Goal: Task Accomplishment & Management: Manage account settings

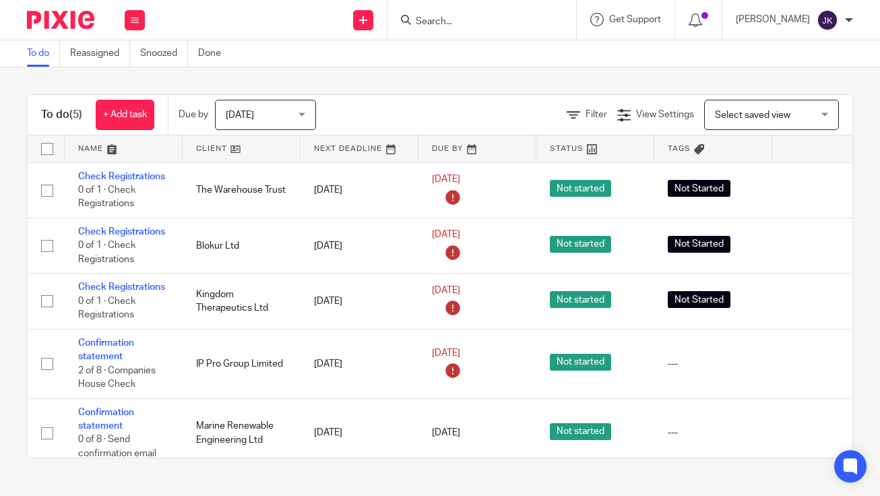
click at [251, 115] on span "[DATE]" at bounding box center [240, 115] width 28 height 9
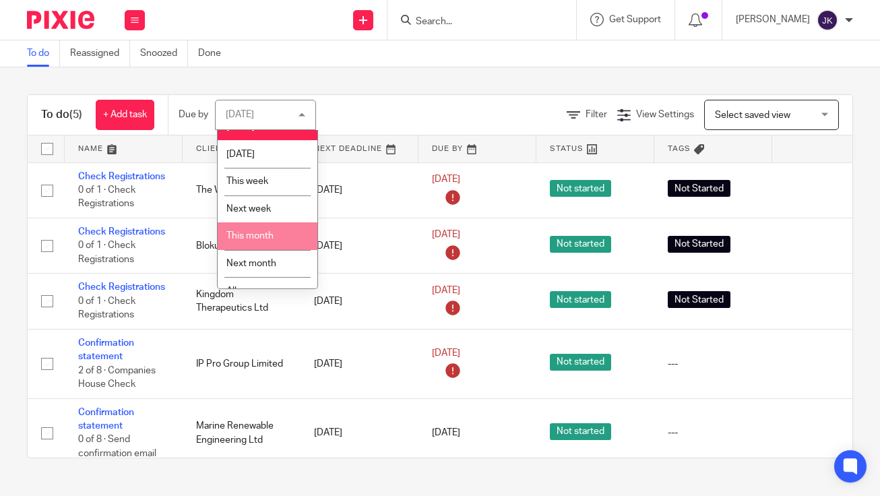
scroll to position [32, 0]
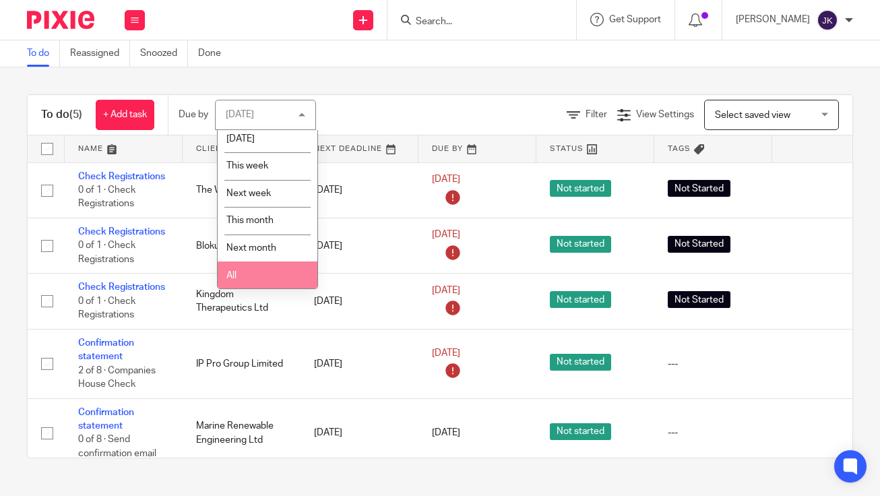
click at [237, 264] on li "All" at bounding box center [268, 276] width 100 height 28
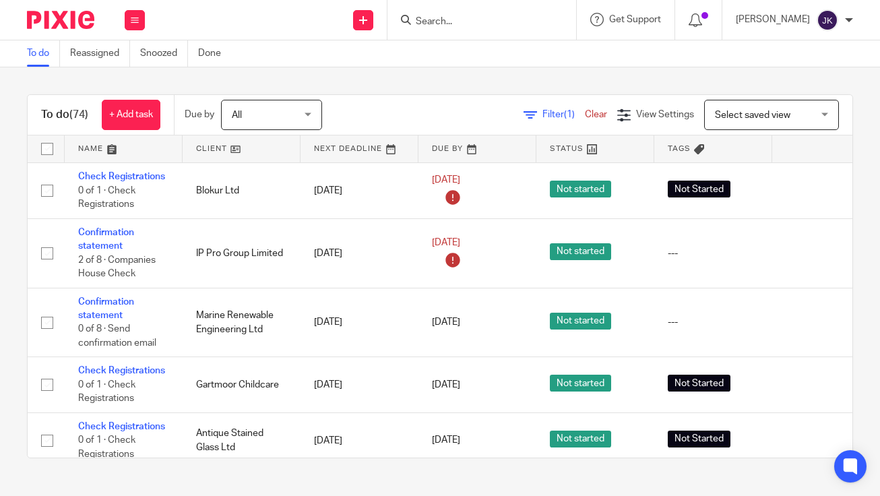
scroll to position [81, 0]
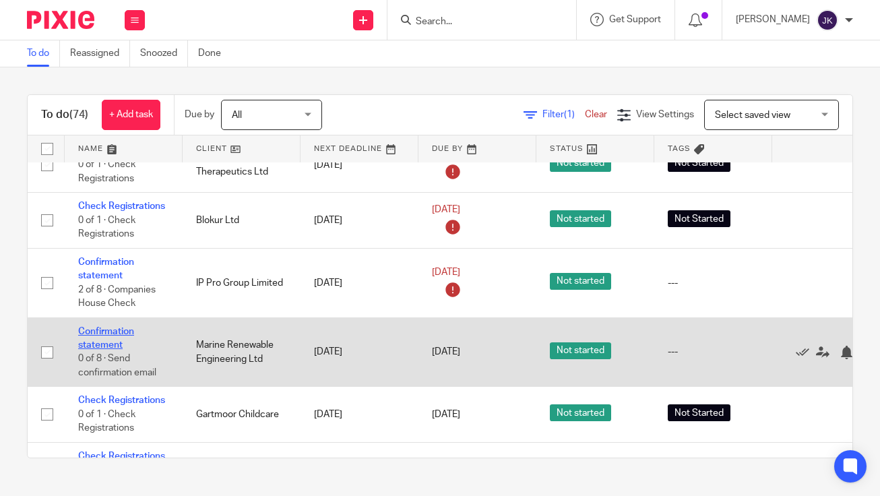
click at [104, 335] on link "Confirmation statement" at bounding box center [106, 338] width 56 height 23
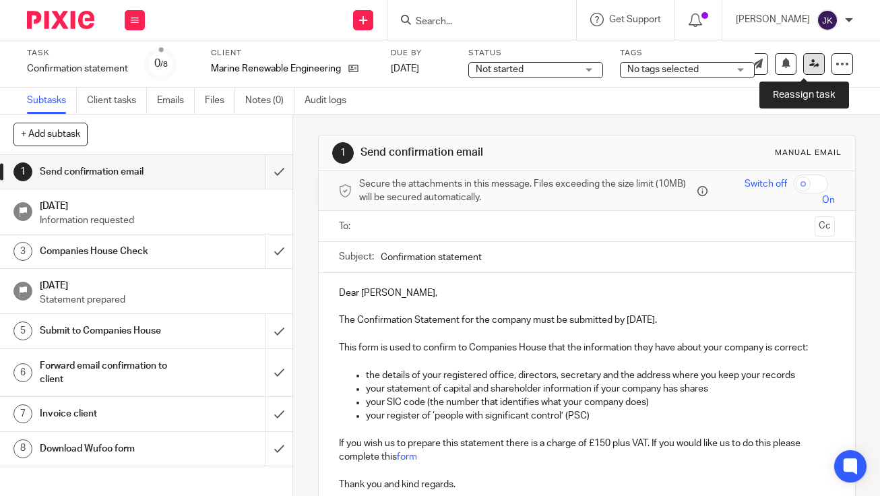
click at [811, 63] on link at bounding box center [814, 64] width 22 height 22
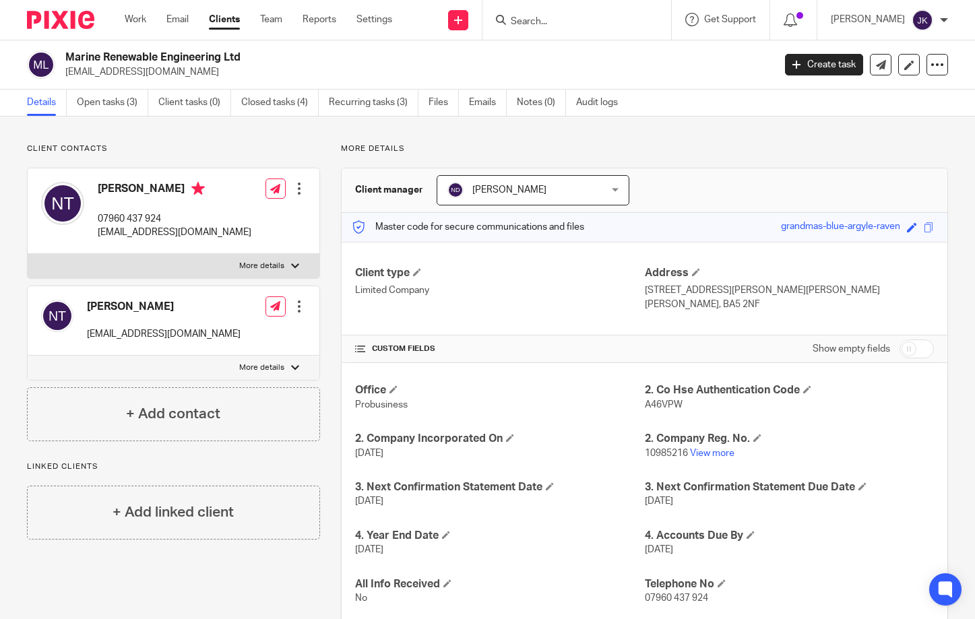
click at [532, 31] on div at bounding box center [577, 20] width 189 height 40
click at [532, 26] on input "Search" at bounding box center [570, 22] width 121 height 12
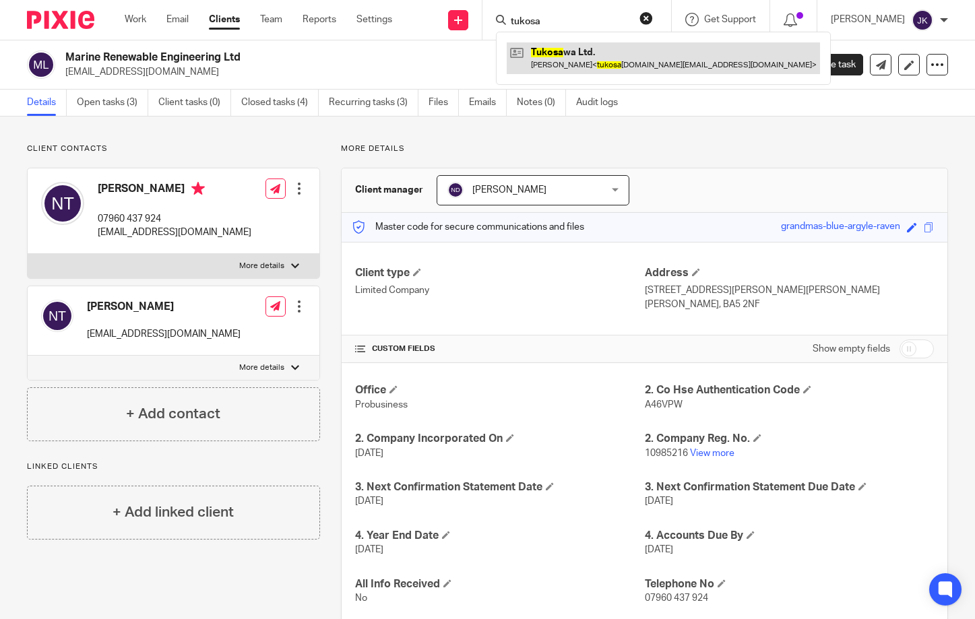
type input "tukosa"
click at [565, 47] on link at bounding box center [663, 57] width 313 height 31
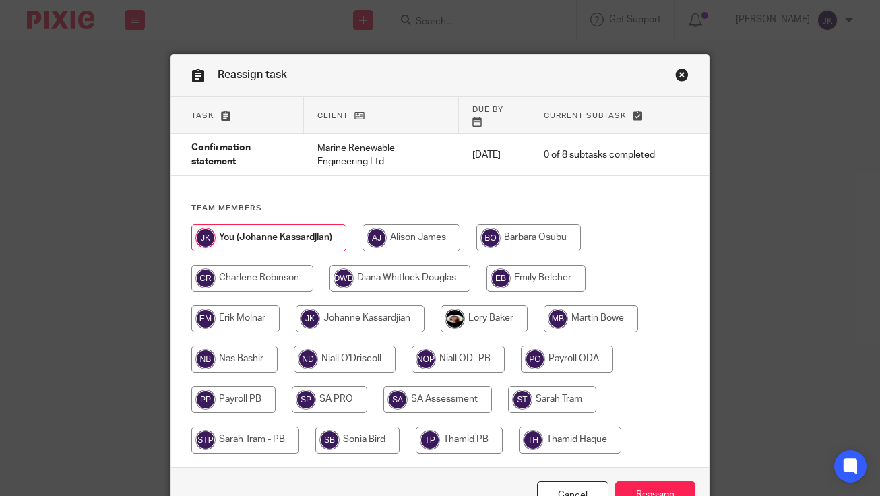
click at [384, 311] on input "radio" at bounding box center [360, 318] width 129 height 27
radio input "true"
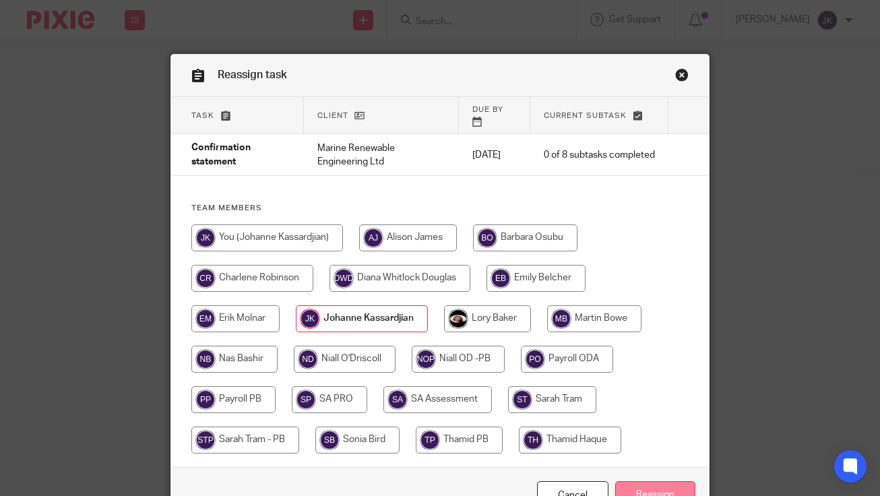
click at [650, 481] on input "Reassign" at bounding box center [655, 495] width 80 height 29
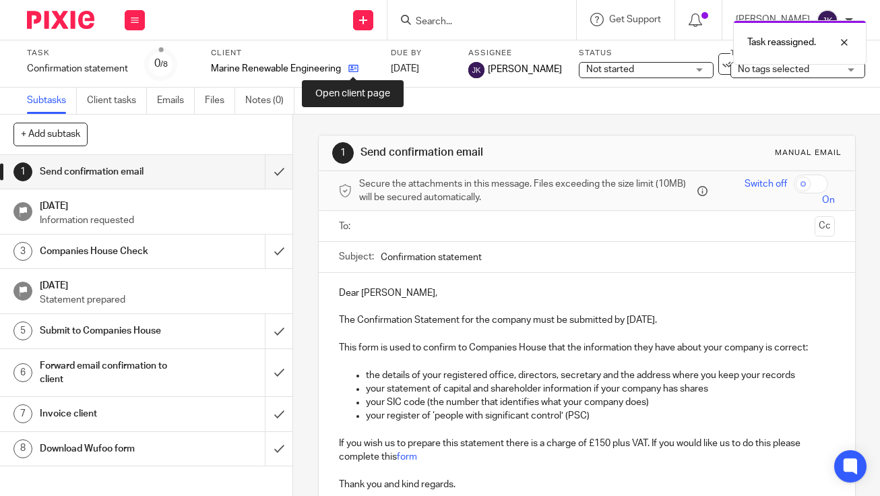
click at [350, 67] on icon at bounding box center [353, 68] width 10 height 10
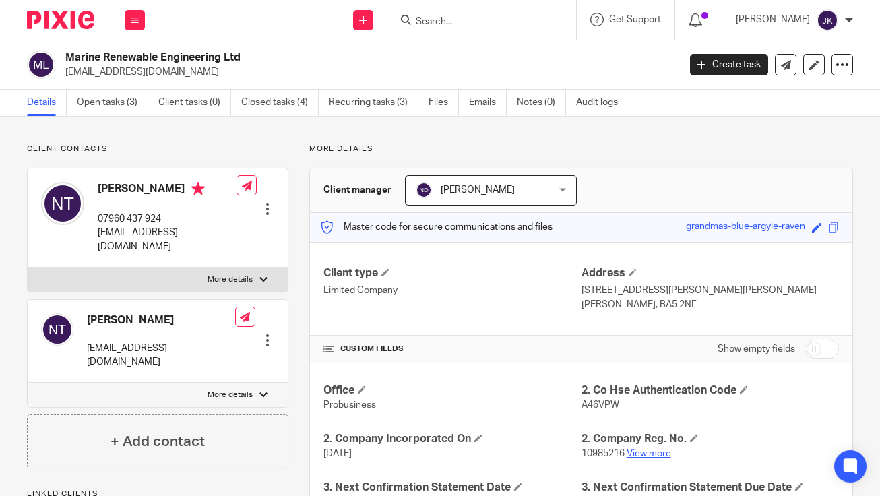
click at [658, 452] on link "View more" at bounding box center [649, 453] width 44 height 9
click at [448, 26] on input "Search" at bounding box center [474, 22] width 121 height 12
type input "s"
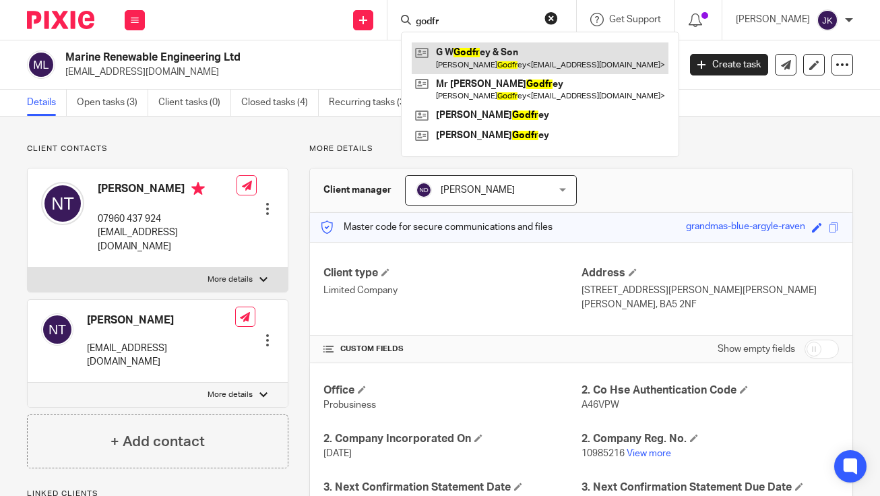
type input "godfr"
click at [480, 49] on link at bounding box center [540, 57] width 257 height 31
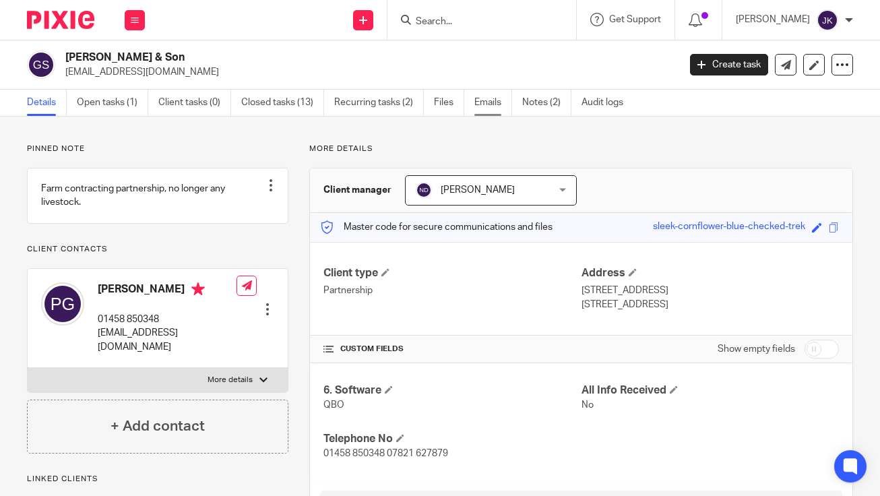
click at [501, 100] on link "Emails" at bounding box center [493, 103] width 38 height 26
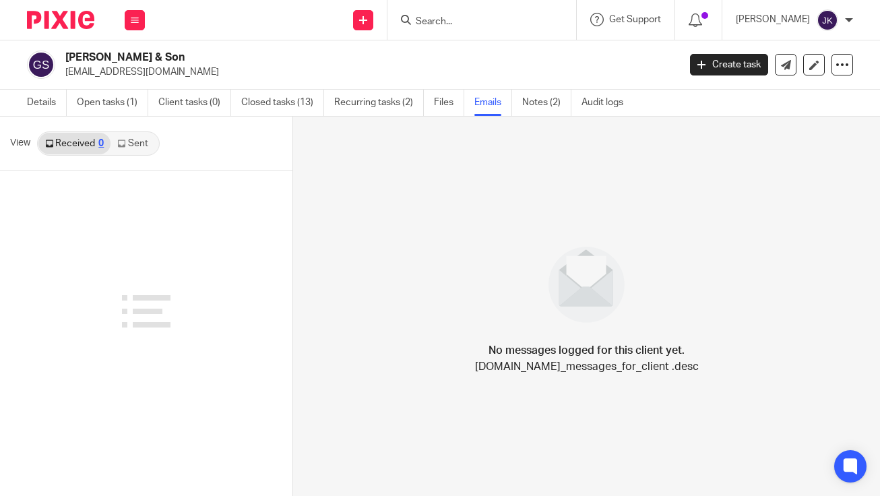
click at [129, 145] on link "Sent" at bounding box center [134, 144] width 47 height 22
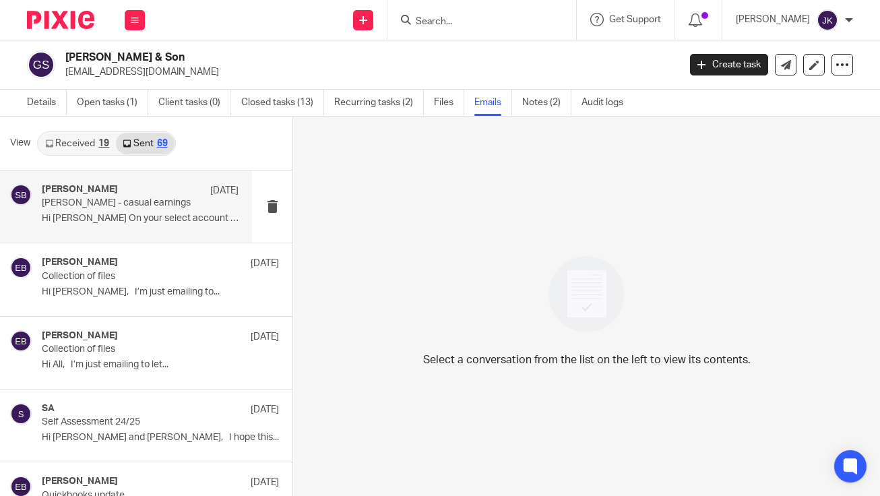
click at [113, 210] on div "Sonia Bird 19 Sep Jessie - casual earnings Hi Jessie On your select account sta…" at bounding box center [140, 206] width 197 height 45
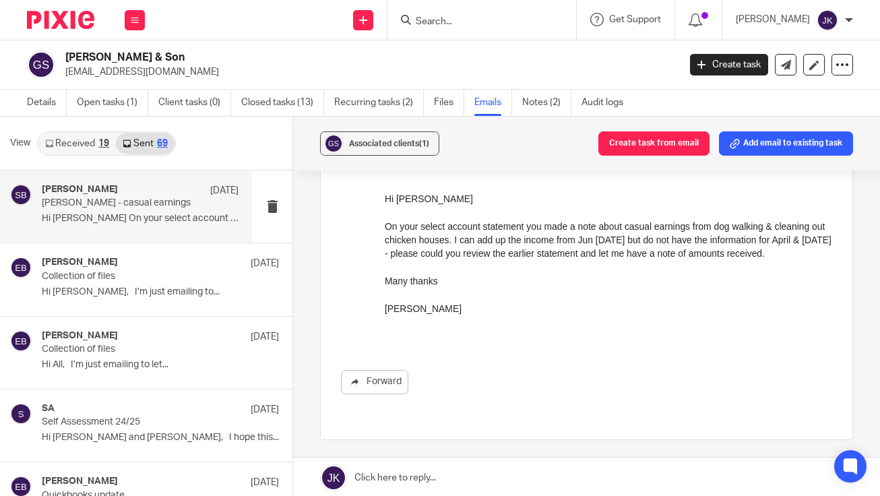
scroll to position [135, 0]
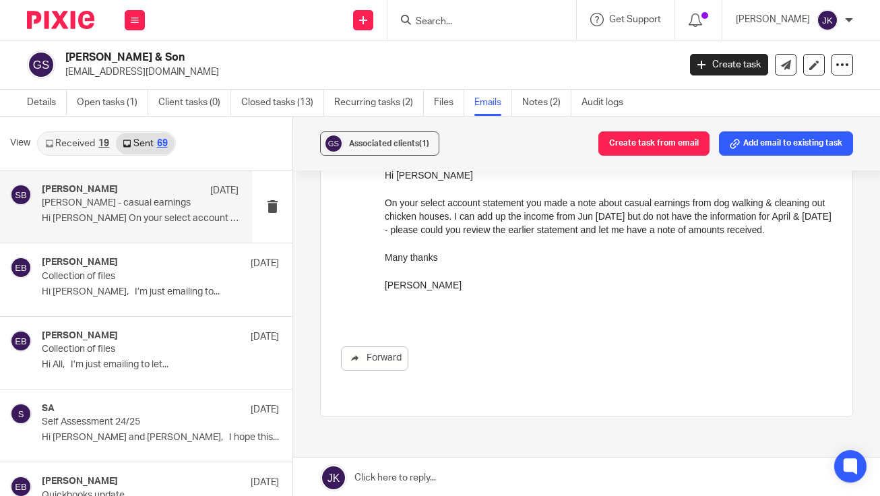
click at [84, 147] on link "Received 19" at bounding box center [77, 144] width 78 height 22
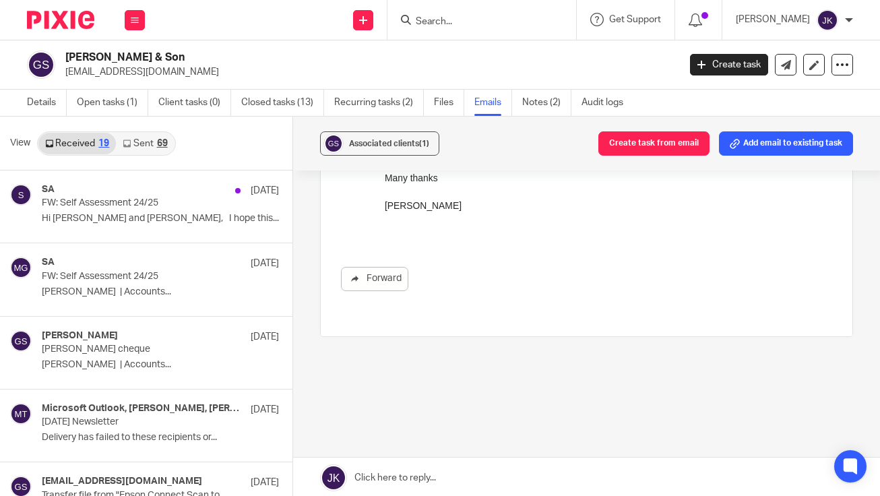
scroll to position [0, 0]
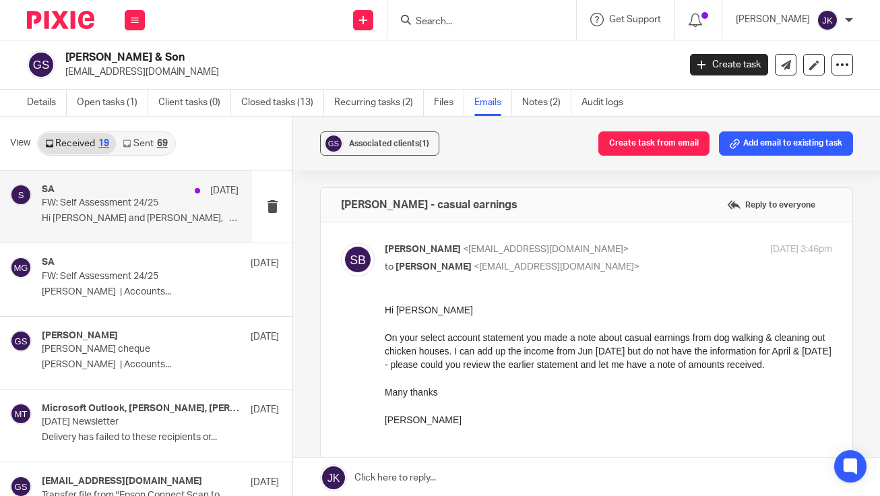
click at [116, 187] on div "SA 8 Sep" at bounding box center [140, 190] width 197 height 13
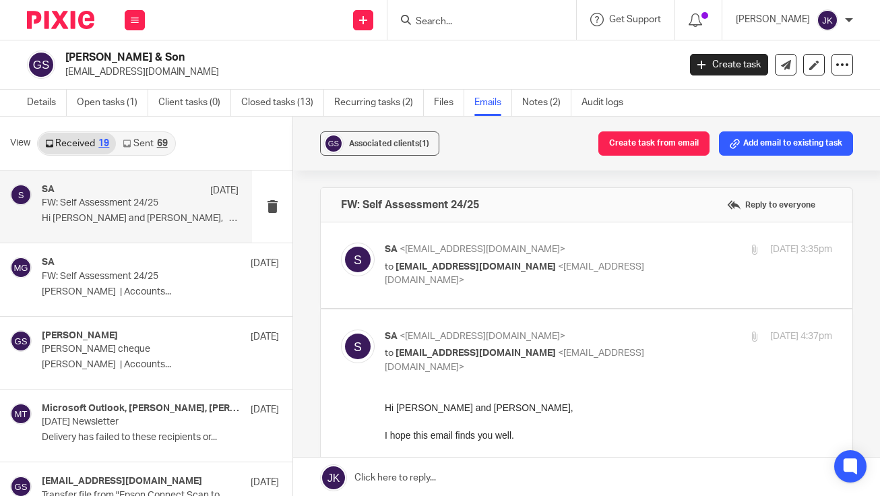
click at [131, 148] on link "Sent 69" at bounding box center [145, 144] width 58 height 22
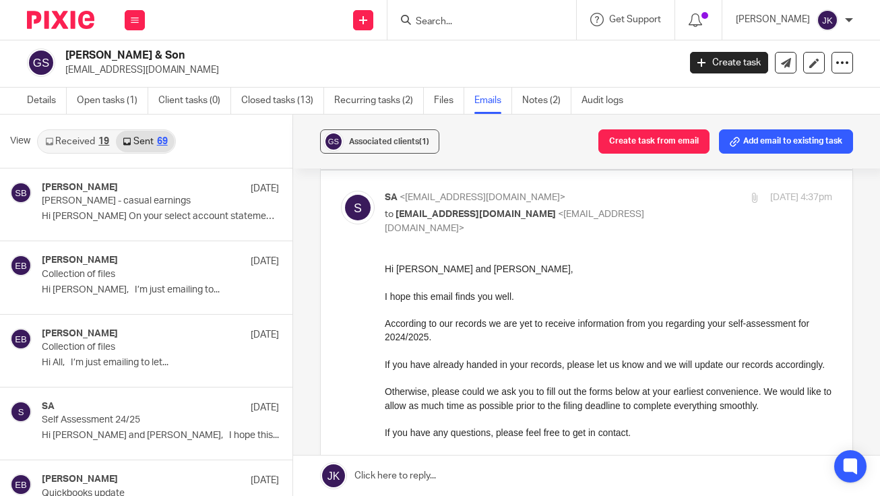
scroll to position [202, 0]
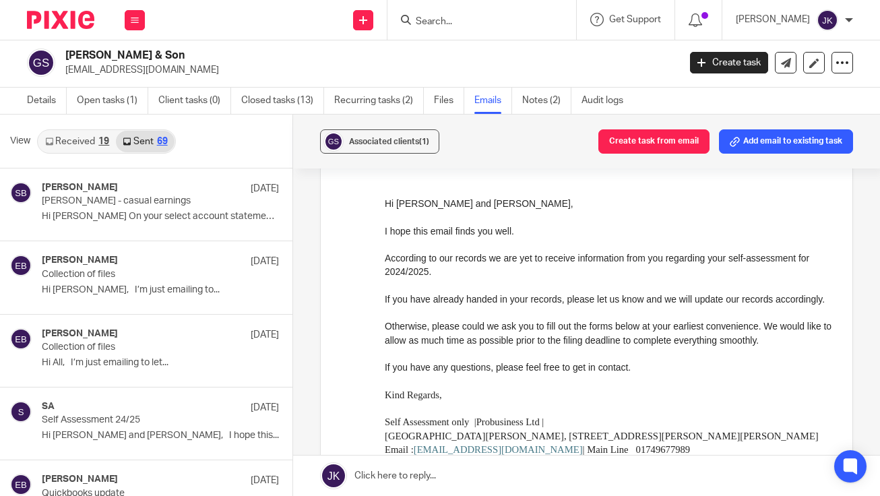
click at [94, 140] on link "Received 19" at bounding box center [77, 142] width 78 height 22
drag, startPoint x: 154, startPoint y: 56, endPoint x: 65, endPoint y: 60, distance: 89.1
click at [65, 60] on div "G W Godfrey & Son southwoodfarm21@gmail.com" at bounding box center [348, 63] width 643 height 28
copy h2 "G W Godfrey & Son"
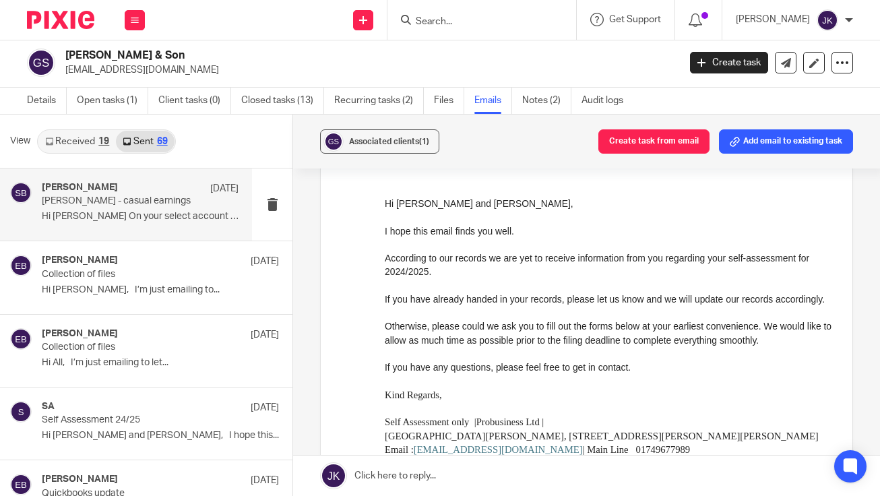
scroll to position [0, 0]
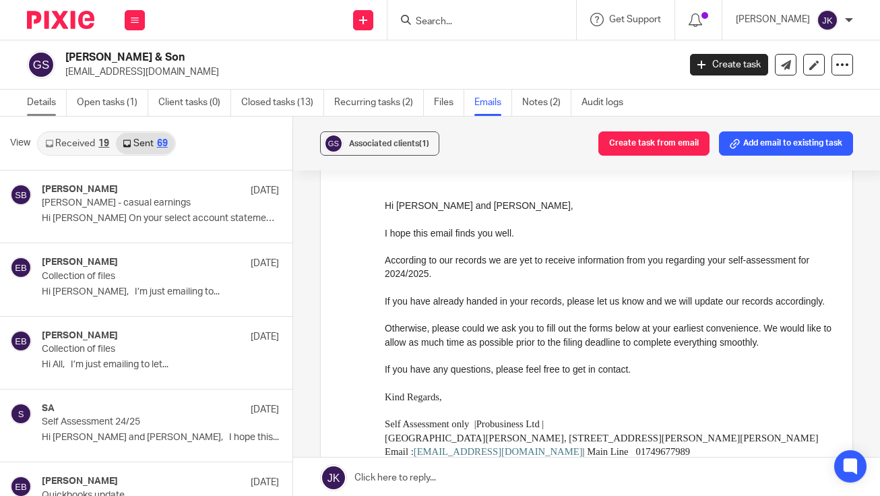
click at [44, 113] on link "Details" at bounding box center [47, 103] width 40 height 26
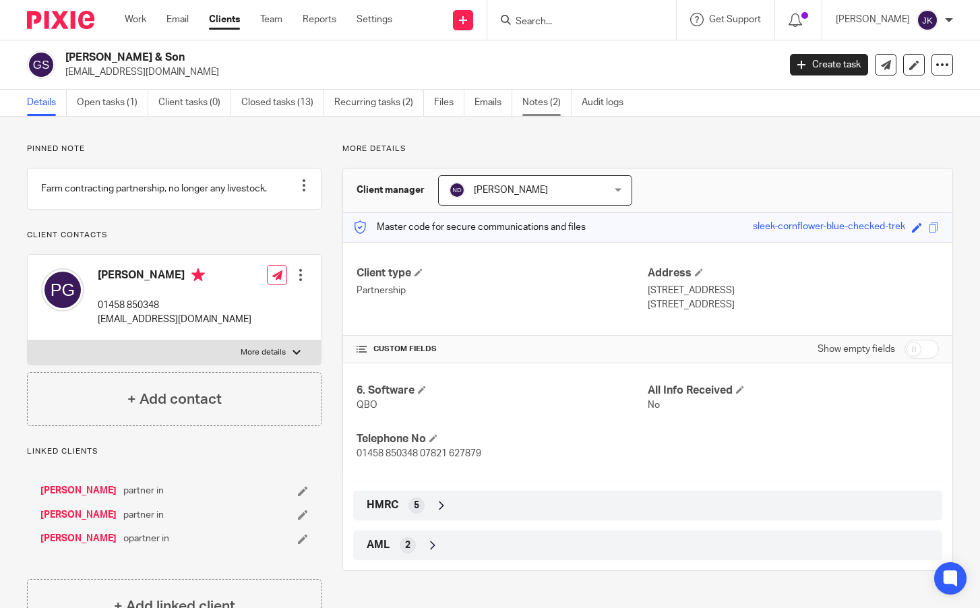
click at [526, 102] on link "Notes (2)" at bounding box center [546, 103] width 49 height 26
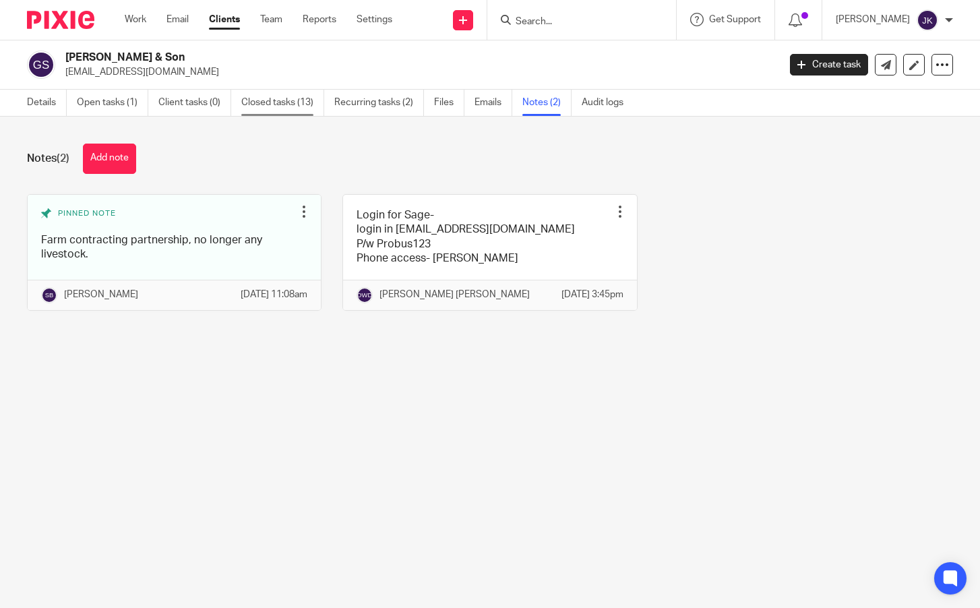
click at [307, 110] on link "Closed tasks (13)" at bounding box center [282, 103] width 83 height 26
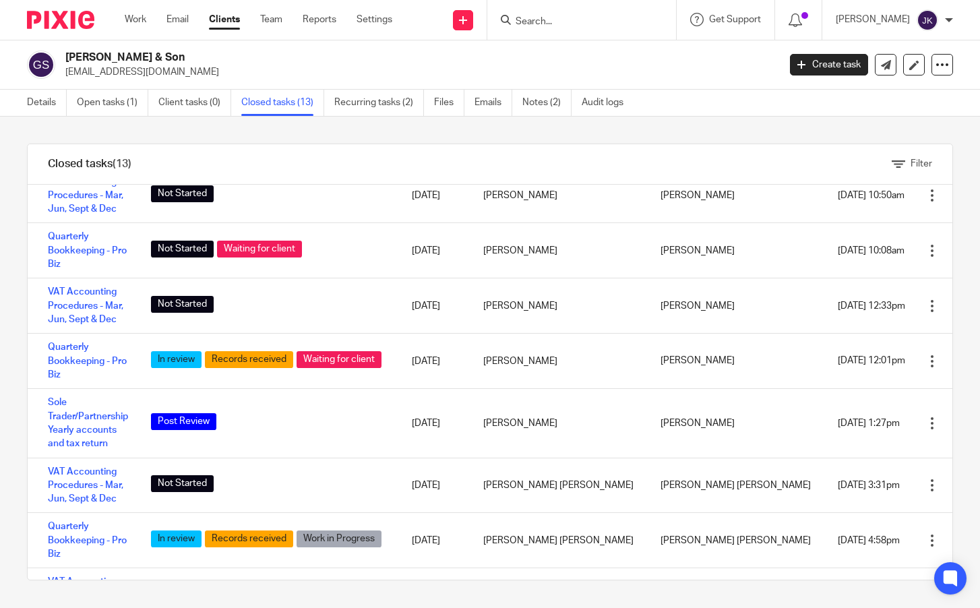
scroll to position [67, 0]
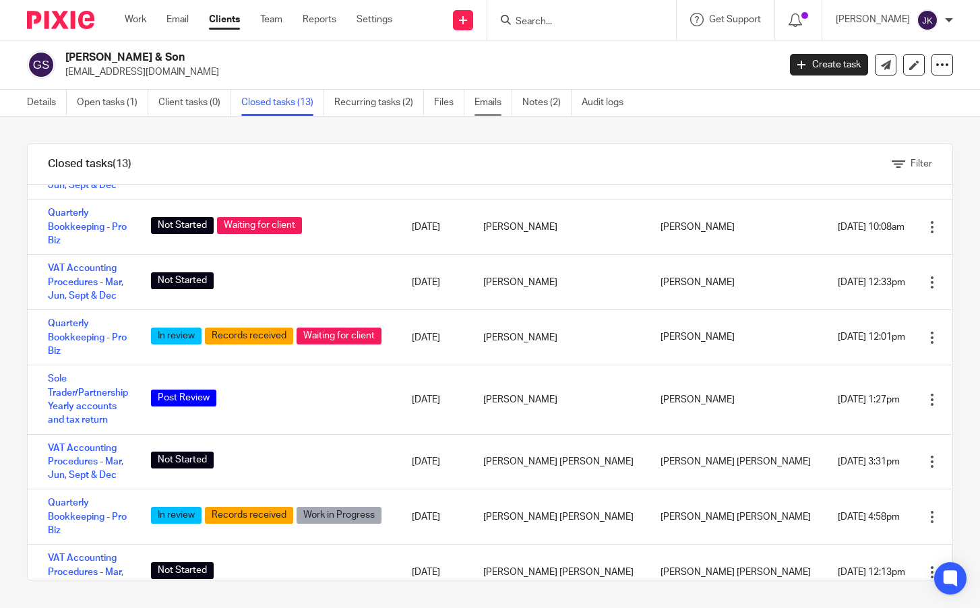
click at [480, 102] on link "Emails" at bounding box center [493, 103] width 38 height 26
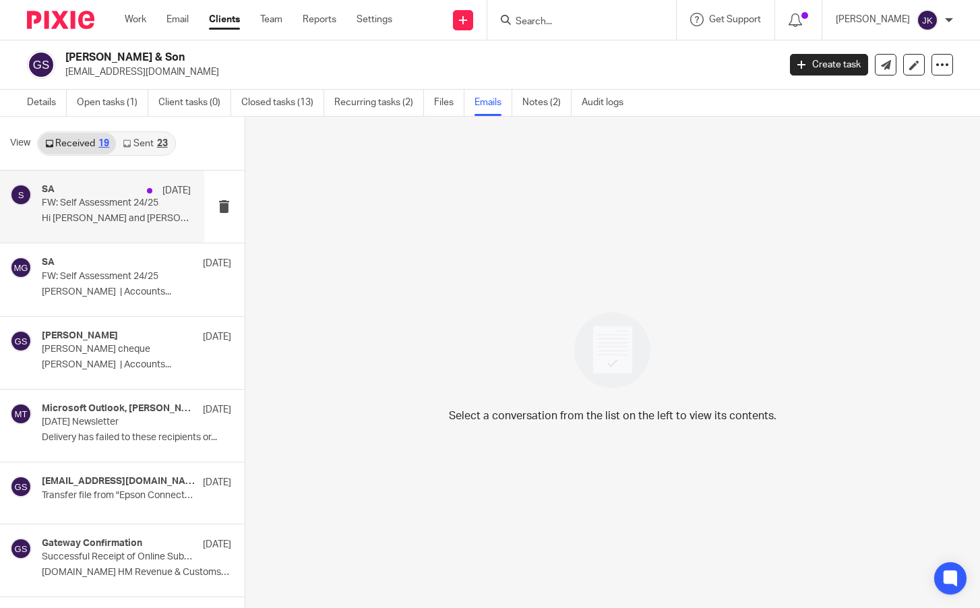
click at [104, 231] on div "SA 8 Sep FW: Self Assessment 24/25 Hi Philip and Jessie, I hope this..." at bounding box center [102, 207] width 204 height 72
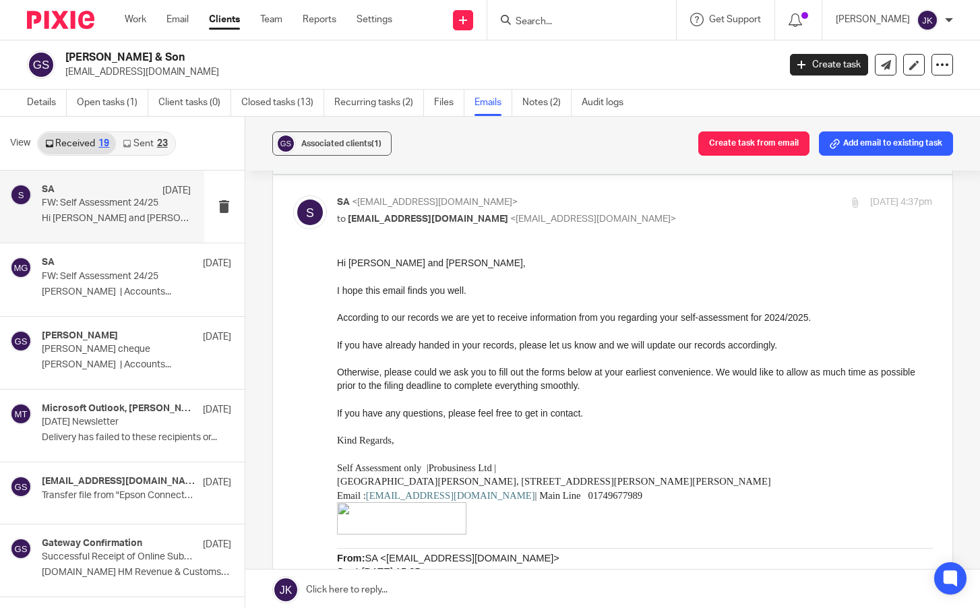
scroll to position [135, 0]
click at [137, 137] on link "Sent 23" at bounding box center [145, 144] width 58 height 22
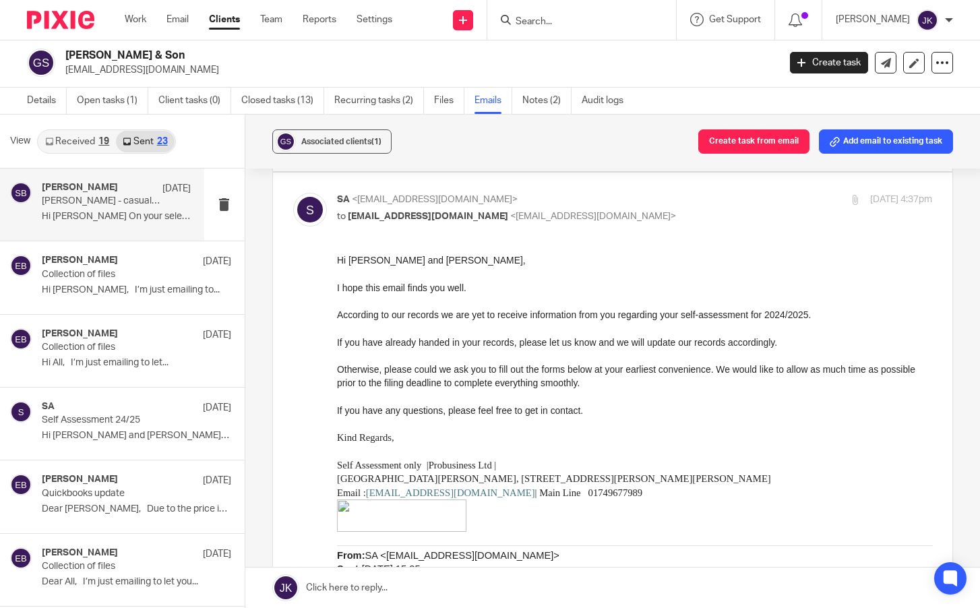
click at [138, 206] on p "Jessie - casual earnings" at bounding box center [101, 200] width 119 height 11
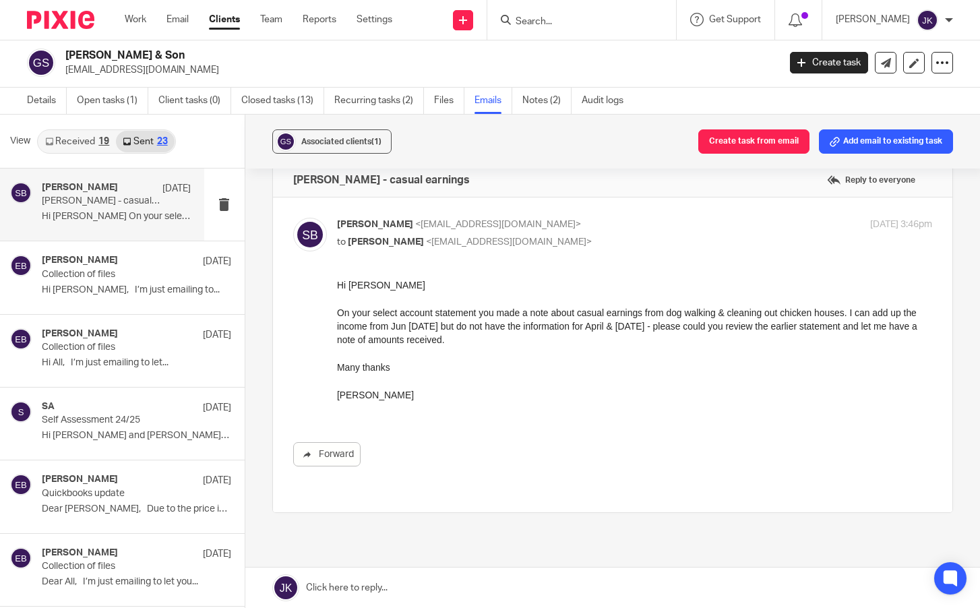
scroll to position [0, 0]
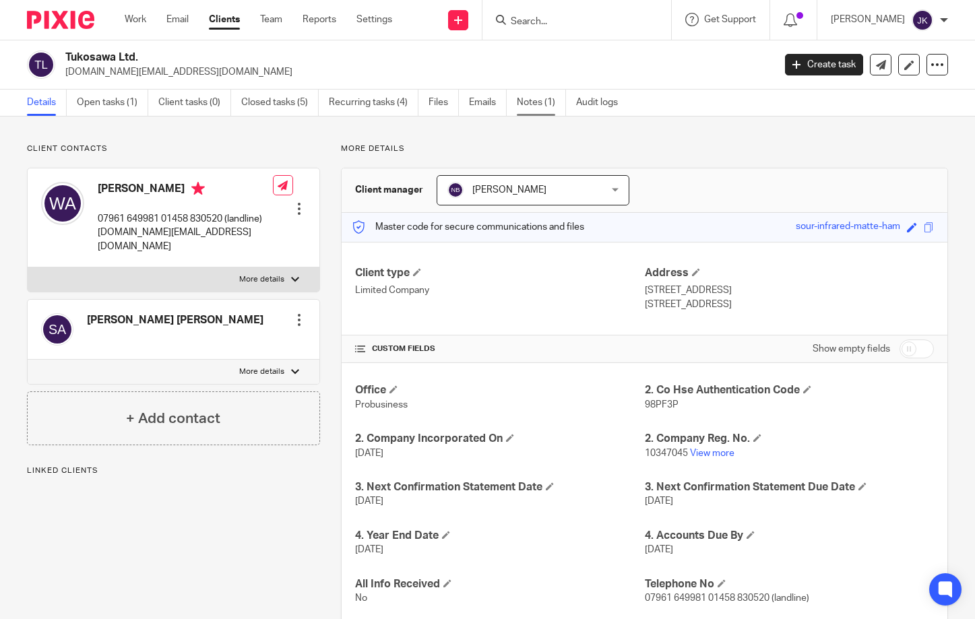
click at [520, 98] on link "Notes (1)" at bounding box center [541, 103] width 49 height 26
